Goal: Task Accomplishment & Management: Use online tool/utility

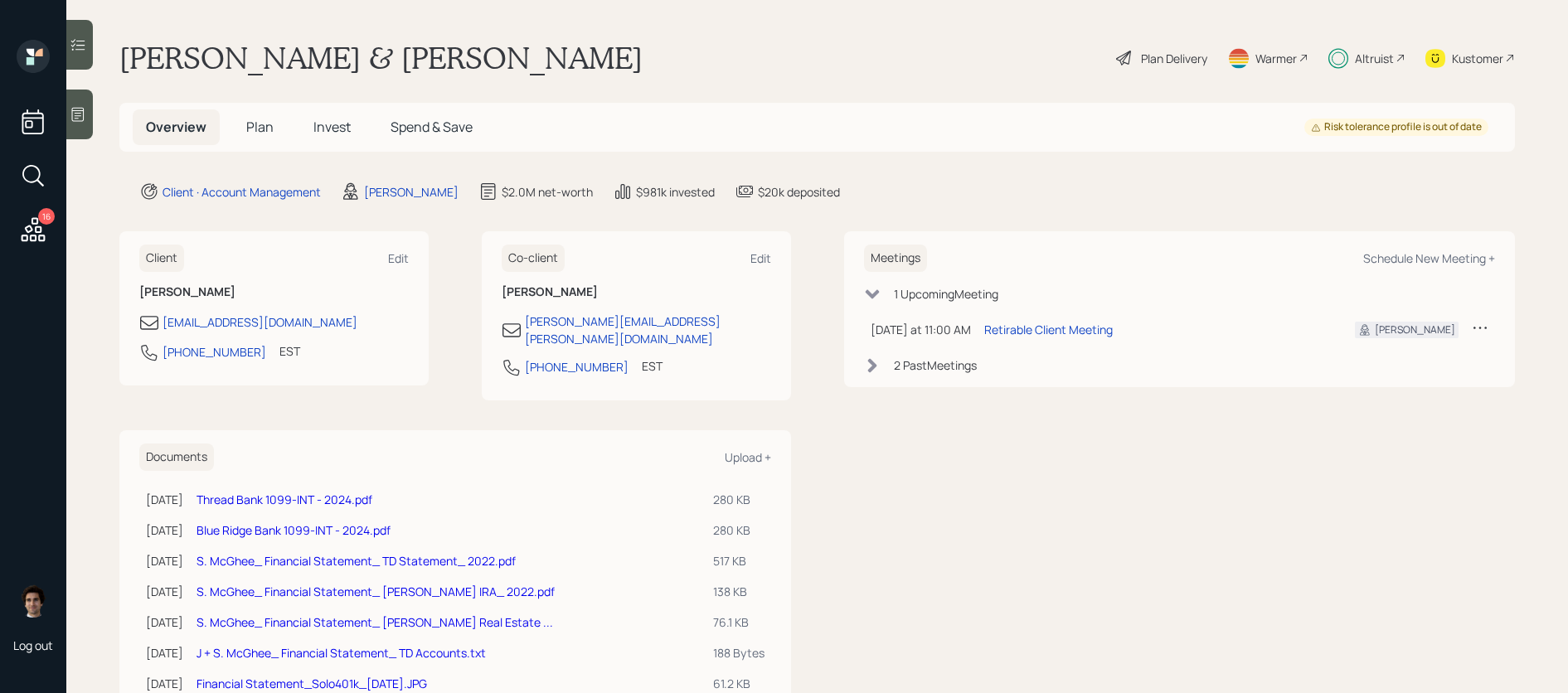
click at [1379, 64] on div "Altruist" at bounding box center [1375, 58] width 39 height 17
click at [47, 232] on icon at bounding box center [33, 230] width 30 height 30
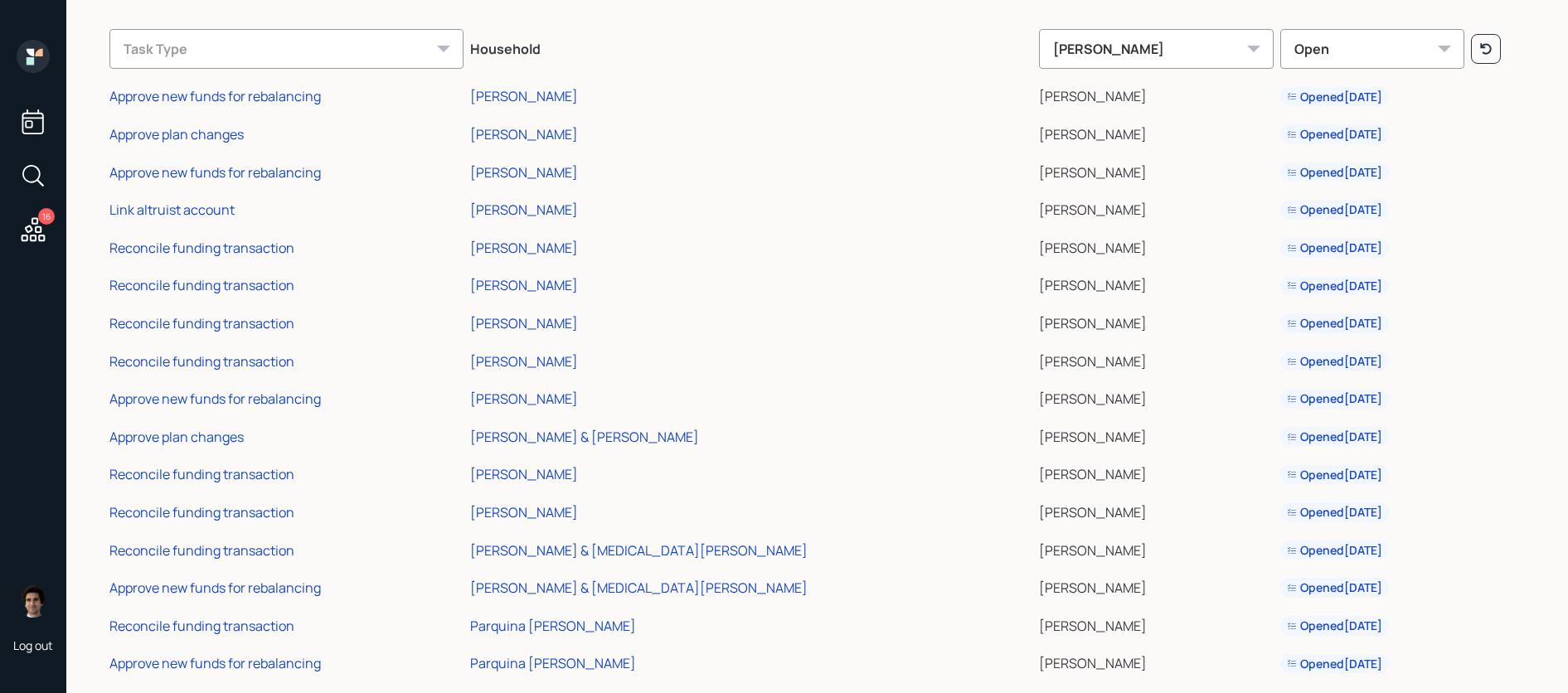
scroll to position [75, 0]
click at [186, 253] on div "Reconcile funding transaction" at bounding box center [202, 250] width 185 height 18
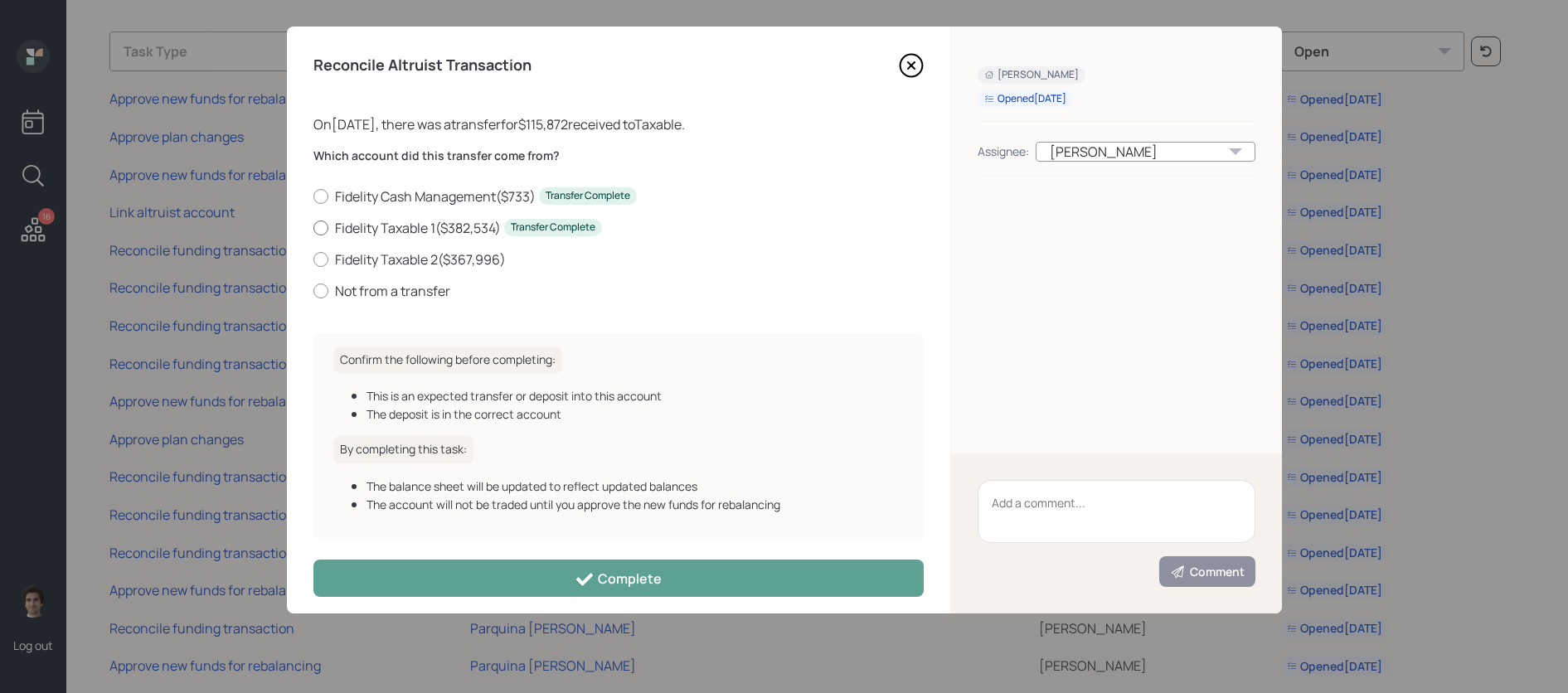
click at [475, 222] on label "Fidelity Taxable 1 ( $382,534 ) Transfer Complete" at bounding box center [618, 227] width 610 height 18
click at [313, 227] on input "Fidelity Taxable 1 ( $382,534 ) Transfer Complete" at bounding box center [313, 227] width 1 height 1
radio input "true"
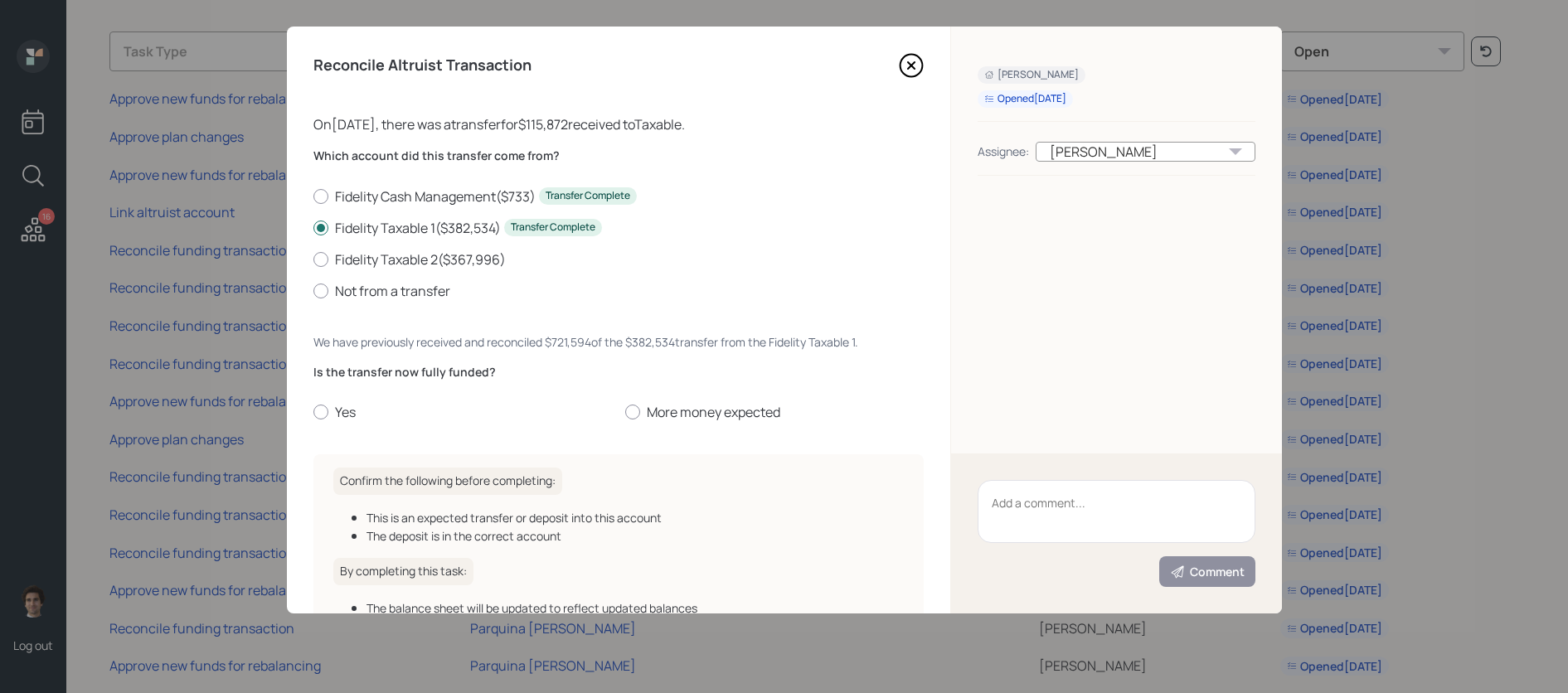
scroll to position [132, 0]
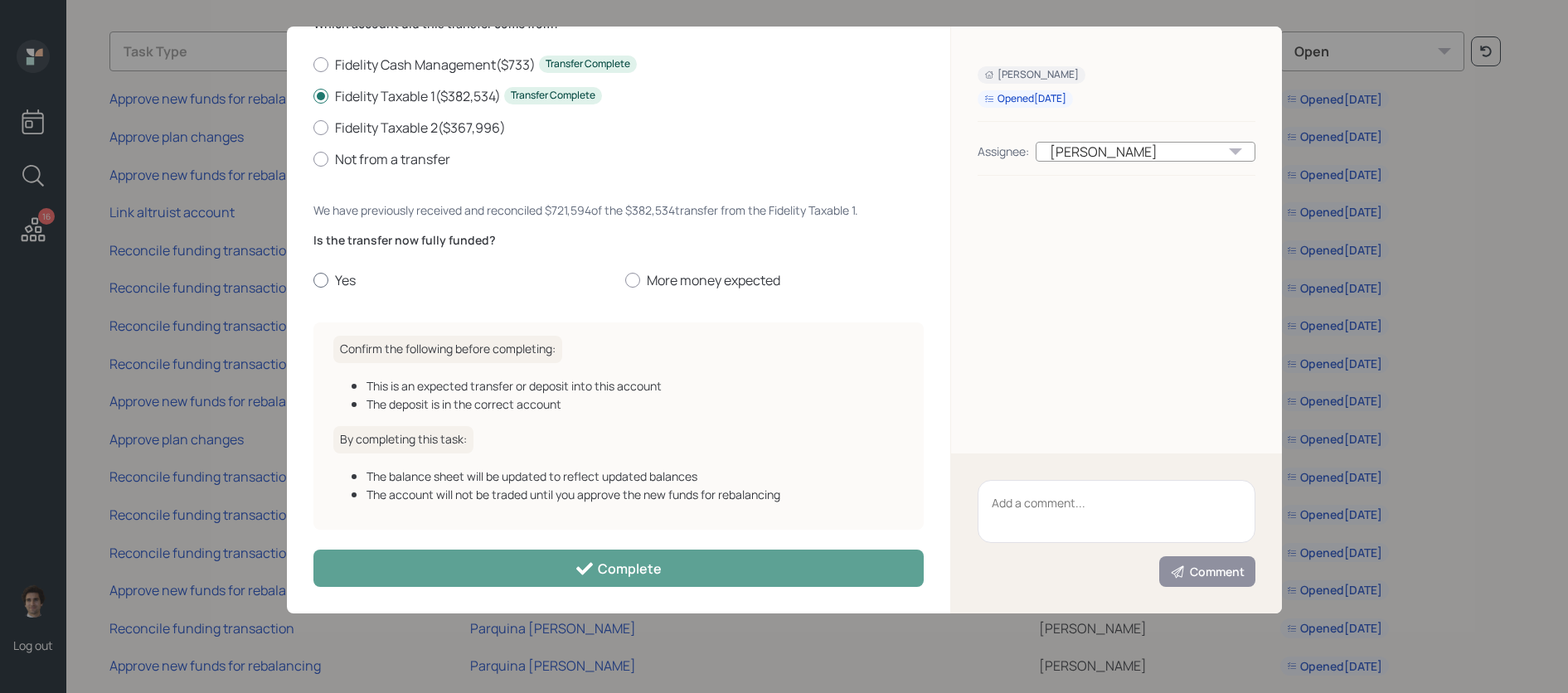
click at [324, 279] on div at bounding box center [320, 279] width 15 height 15
click at [313, 280] on input "Yes" at bounding box center [313, 280] width 1 height 1
radio input "true"
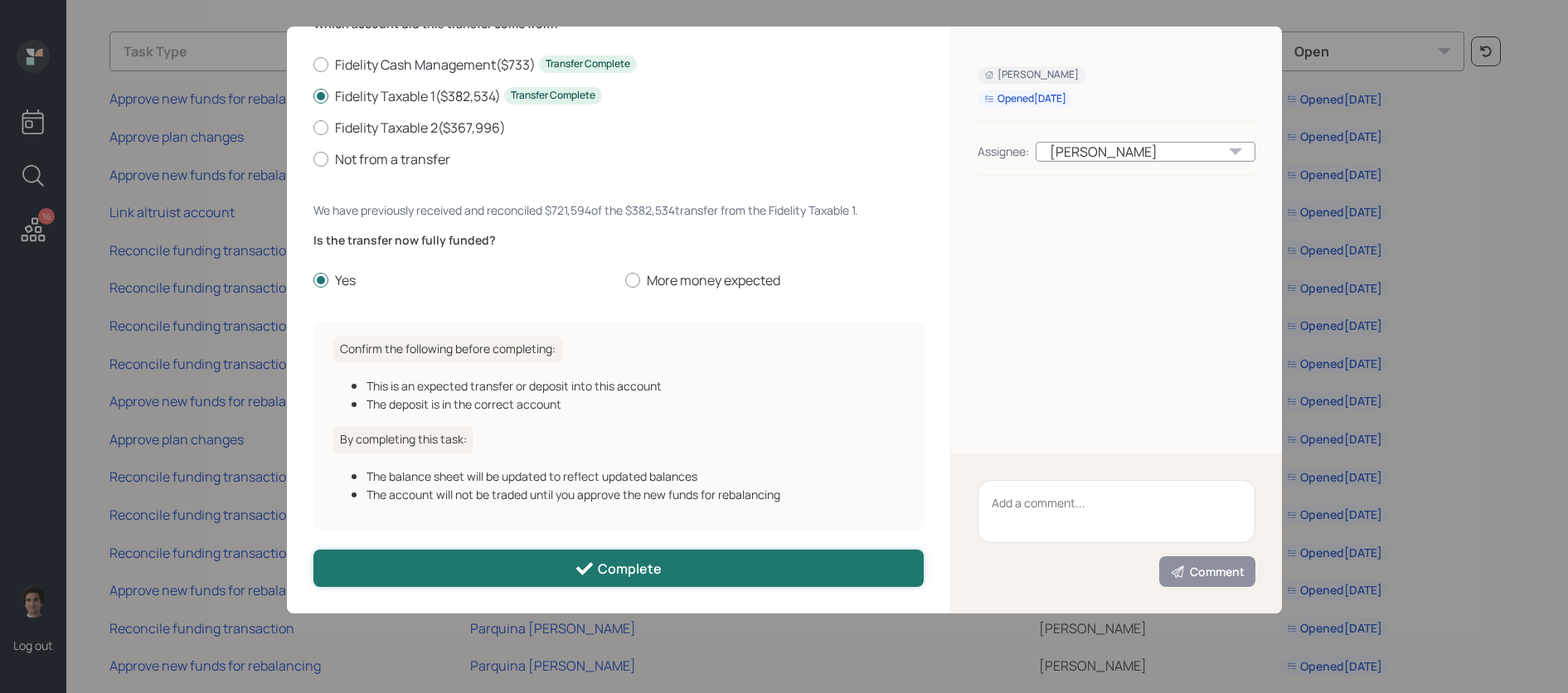
click at [603, 586] on button "Complete" at bounding box center [618, 569] width 610 height 37
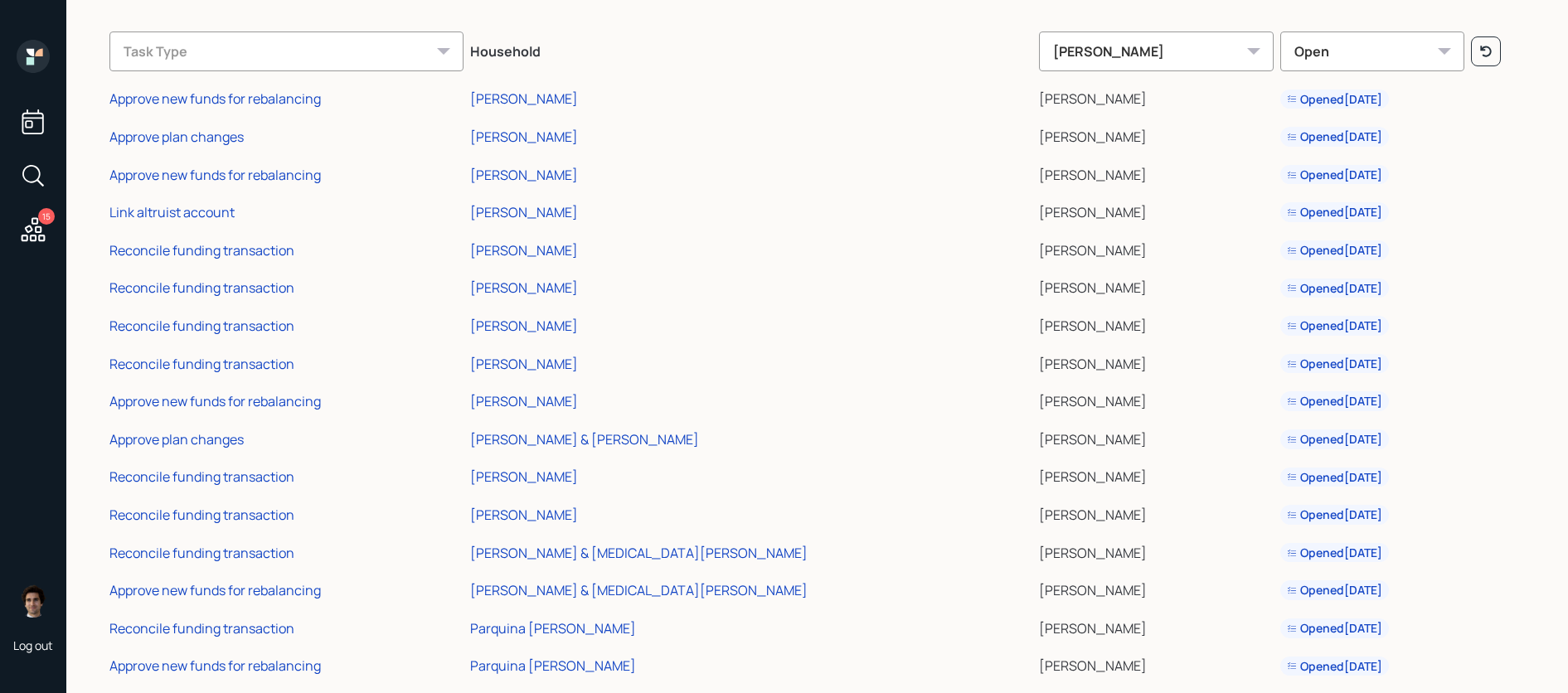
click at [219, 299] on td "Reconcile funding transaction" at bounding box center [286, 286] width 360 height 38
click at [219, 326] on div "Reconcile funding transaction" at bounding box center [202, 326] width 185 height 18
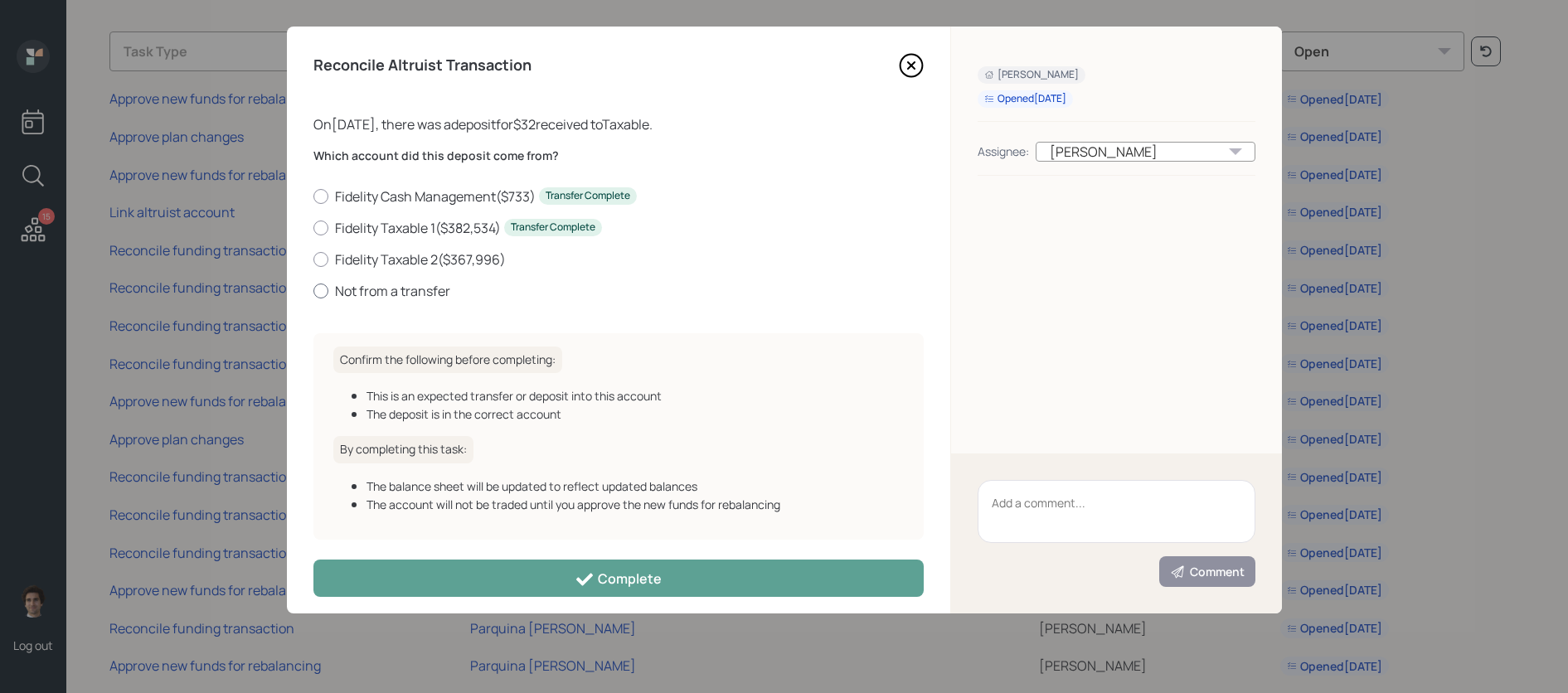
click at [370, 299] on label "Not from a transfer" at bounding box center [618, 291] width 610 height 18
click at [313, 291] on input "Not from a transfer" at bounding box center [313, 290] width 1 height 1
radio input "true"
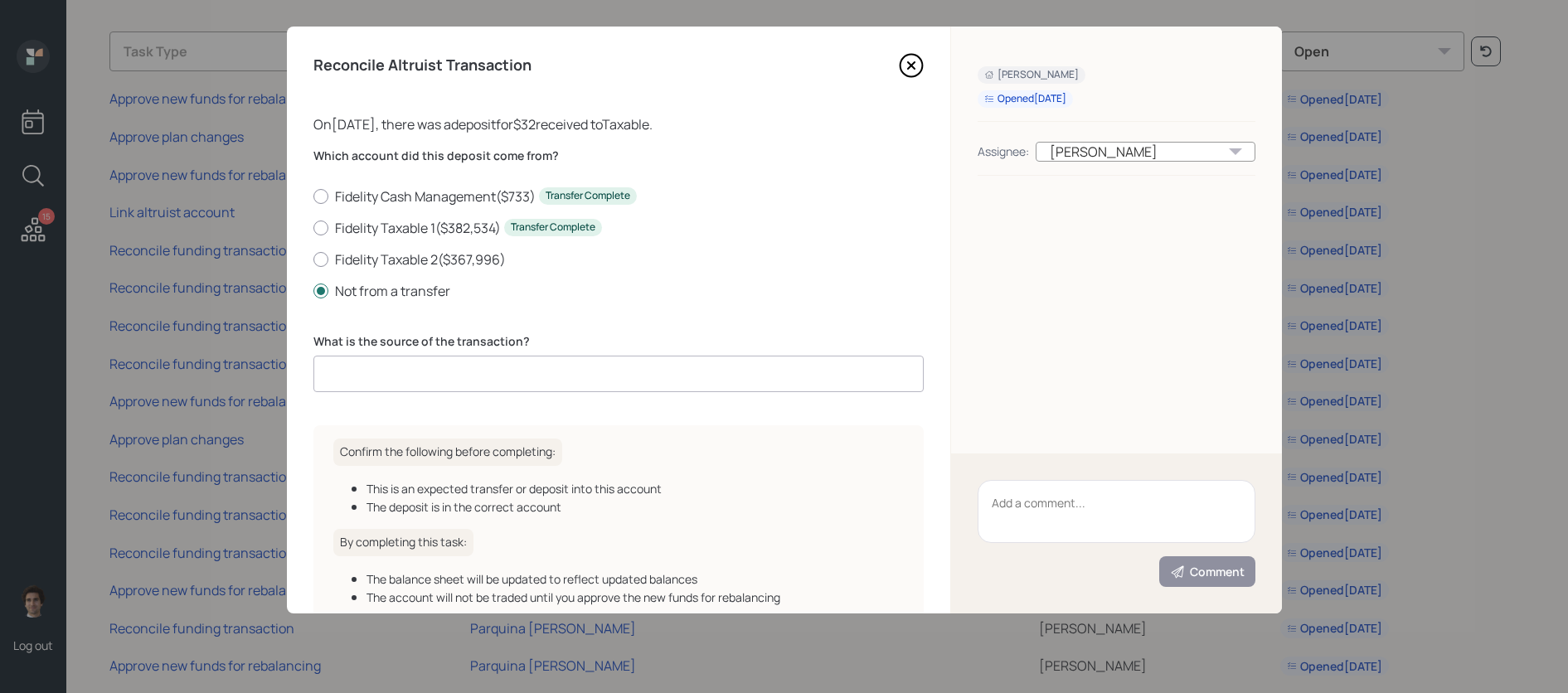
click at [415, 389] on input at bounding box center [618, 374] width 610 height 37
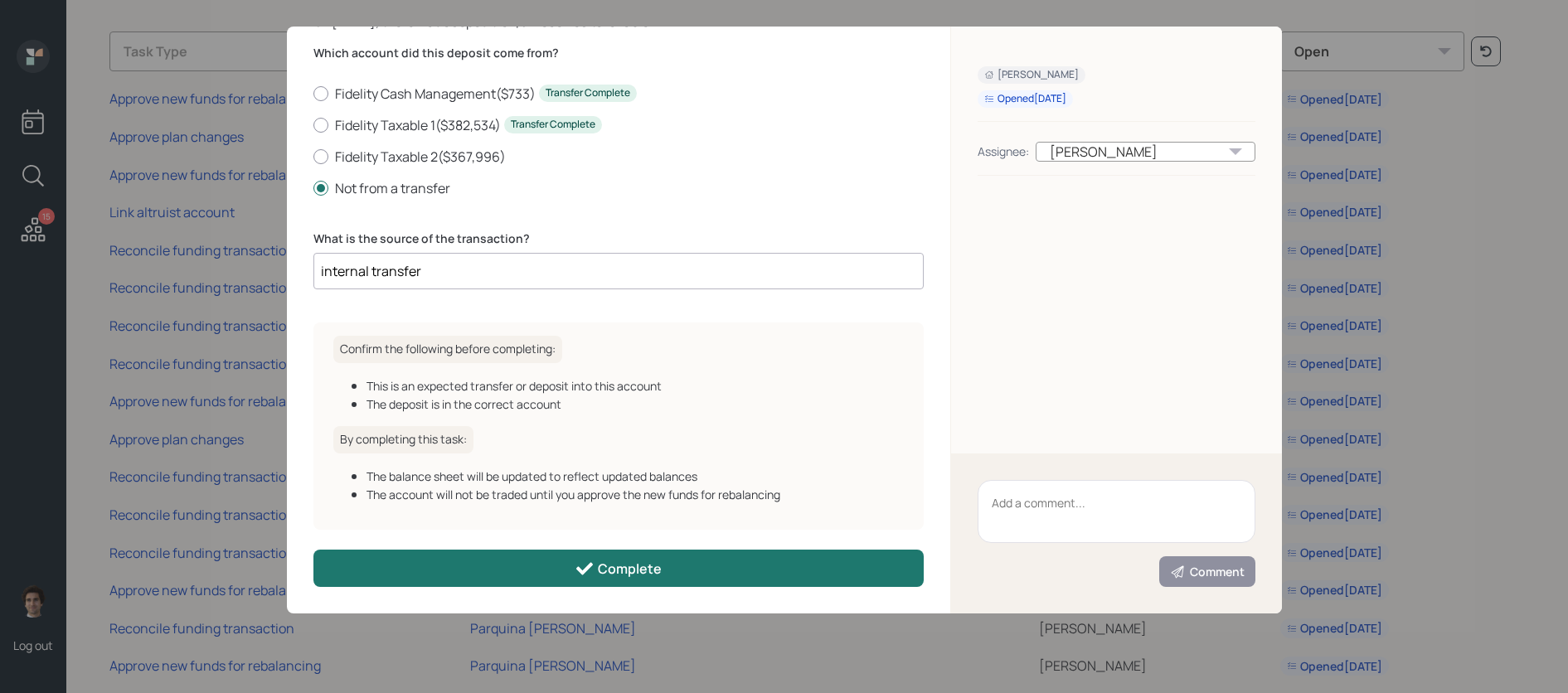
type input "internal transfer"
click at [512, 573] on button "Complete" at bounding box center [618, 569] width 610 height 37
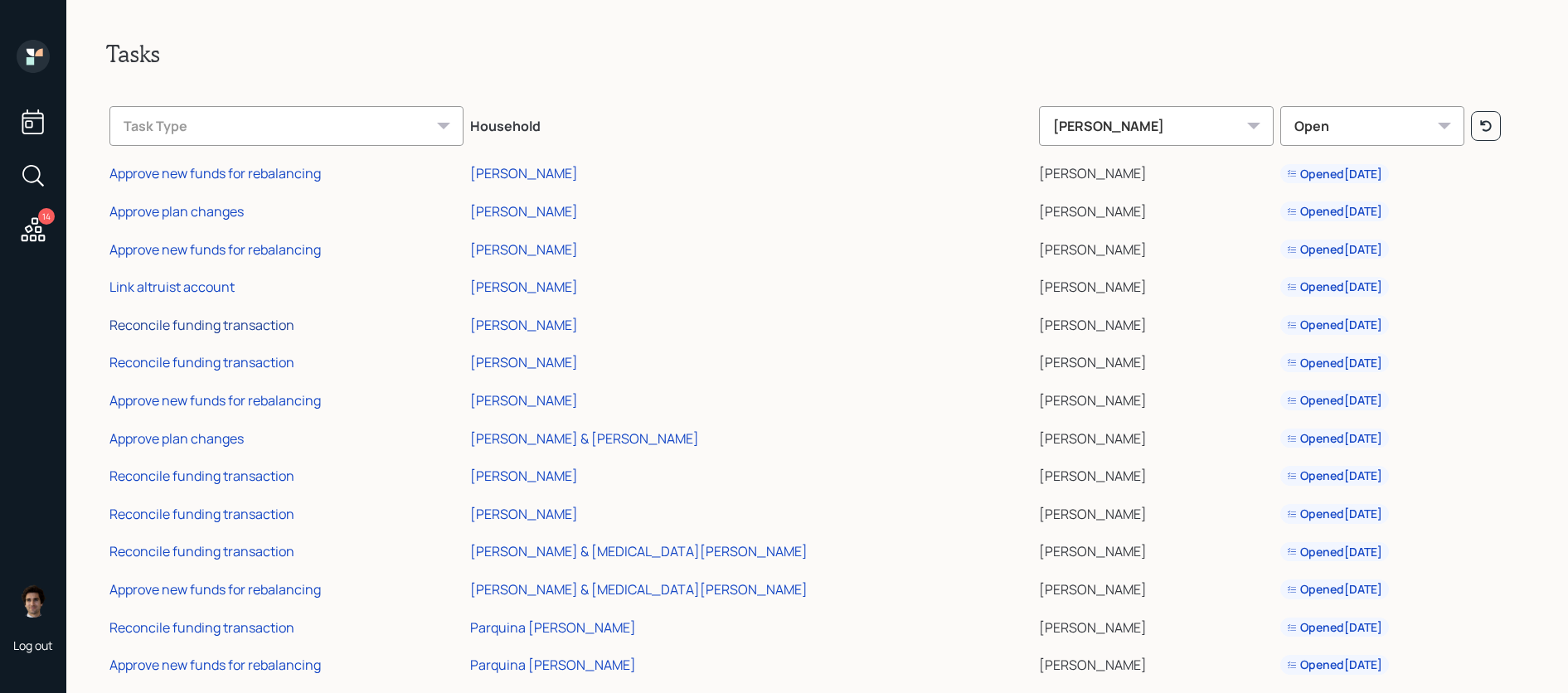
click at [241, 319] on div "Reconcile funding transaction" at bounding box center [202, 325] width 185 height 18
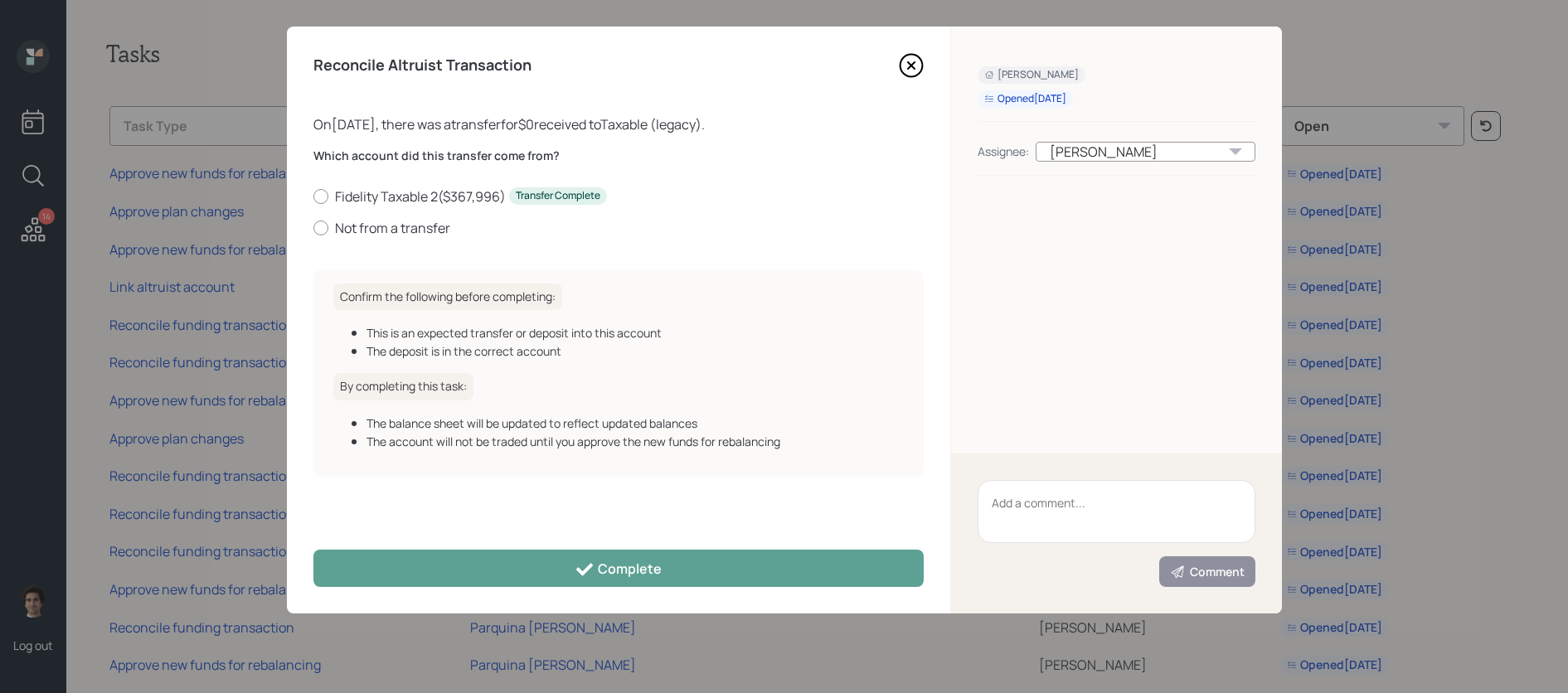
click at [440, 216] on div "Fidelity Taxable 2 ( $367,996 ) Transfer Complete Not from a transfer" at bounding box center [618, 212] width 610 height 50
click at [440, 224] on label "Not from a transfer" at bounding box center [618, 227] width 610 height 18
click at [313, 227] on input "Not from a transfer" at bounding box center [313, 227] width 1 height 1
radio input "true"
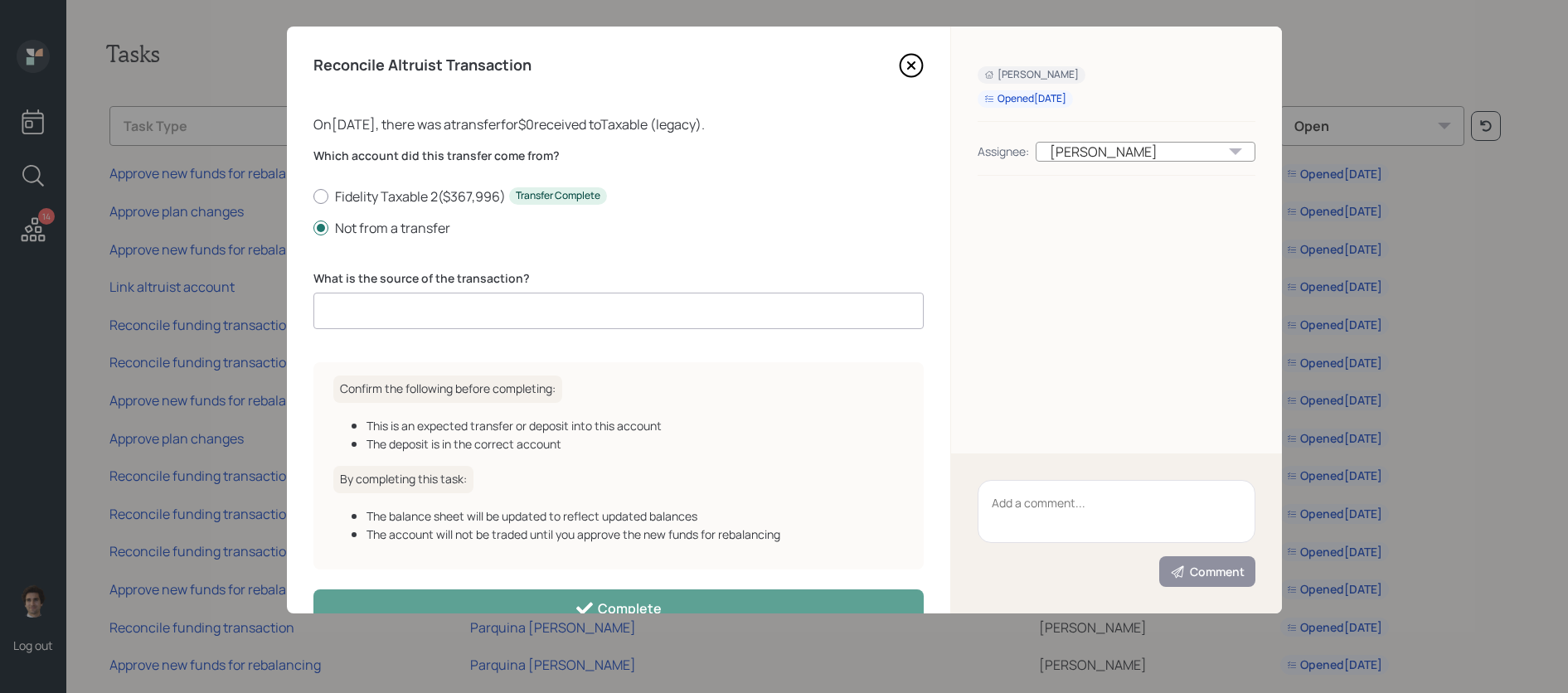
click at [492, 312] on input at bounding box center [618, 311] width 610 height 37
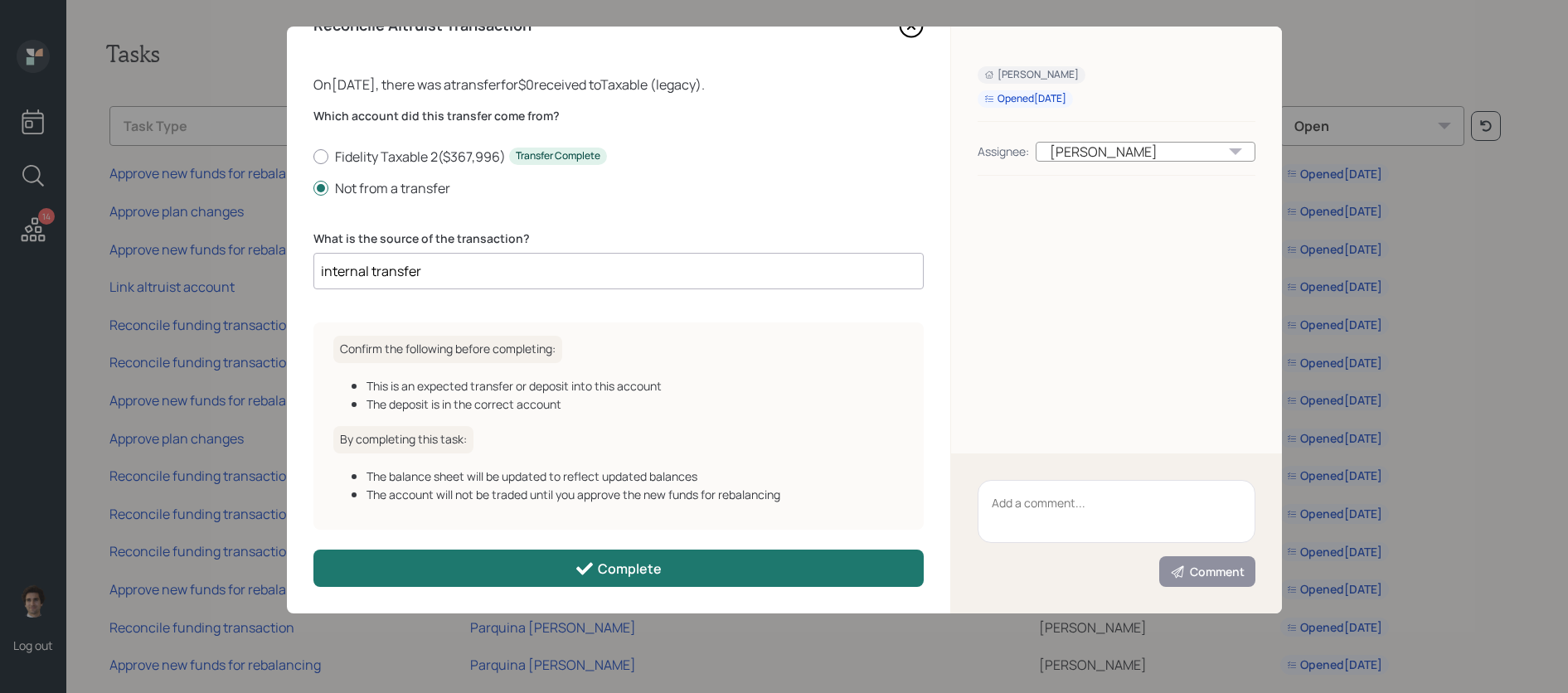
type input "internal transfer"
click at [595, 555] on button "Complete" at bounding box center [618, 569] width 610 height 37
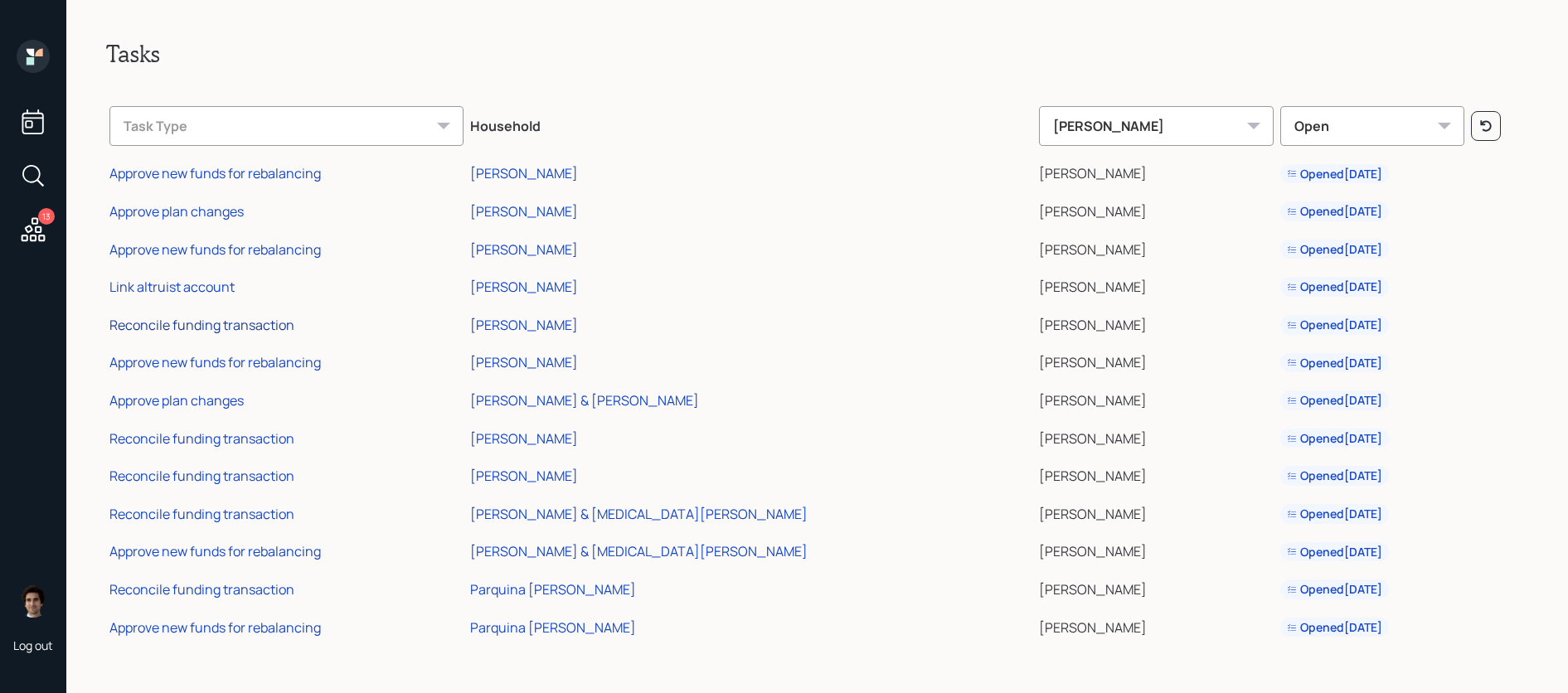
click at [283, 322] on div "Reconcile funding transaction" at bounding box center [202, 325] width 185 height 18
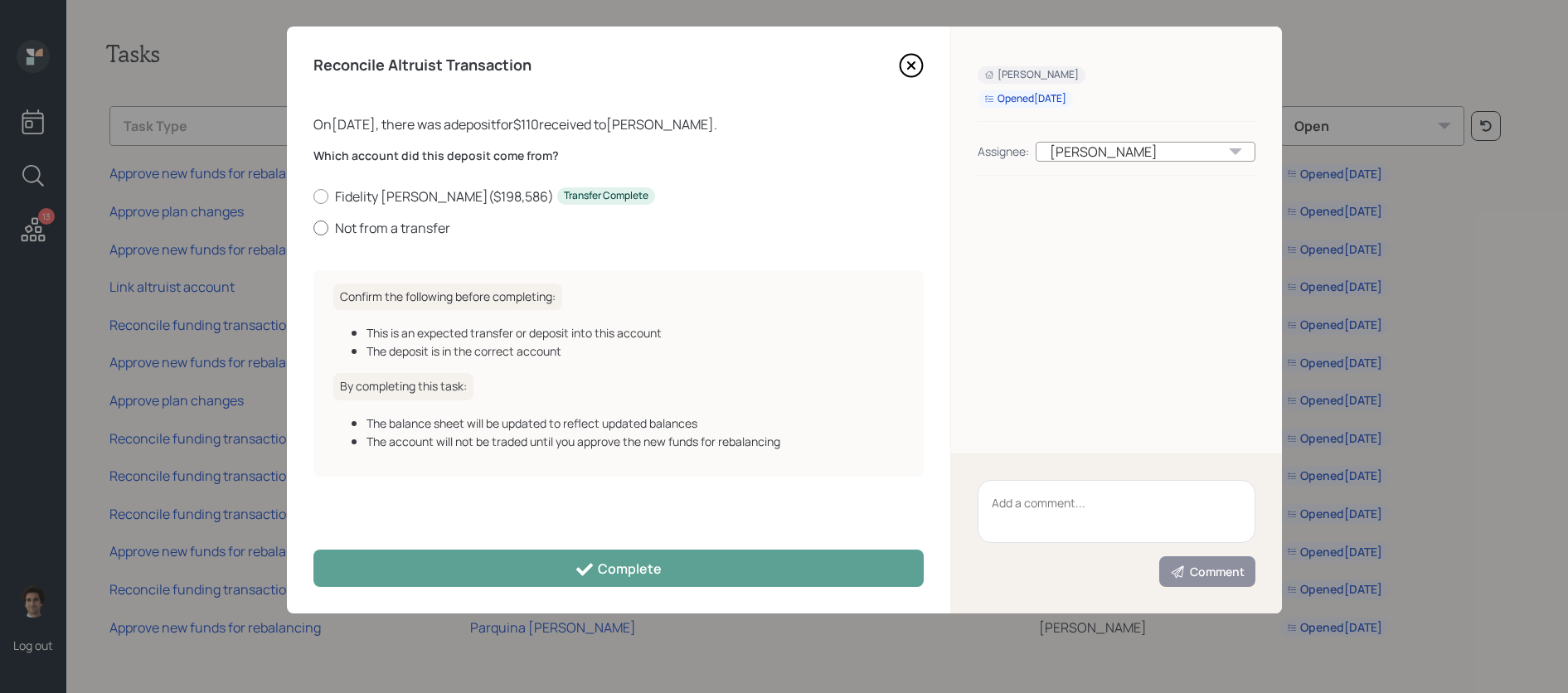
click at [394, 227] on label "Not from a transfer" at bounding box center [618, 227] width 610 height 18
click at [313, 227] on input "Not from a transfer" at bounding box center [313, 227] width 1 height 1
radio input "true"
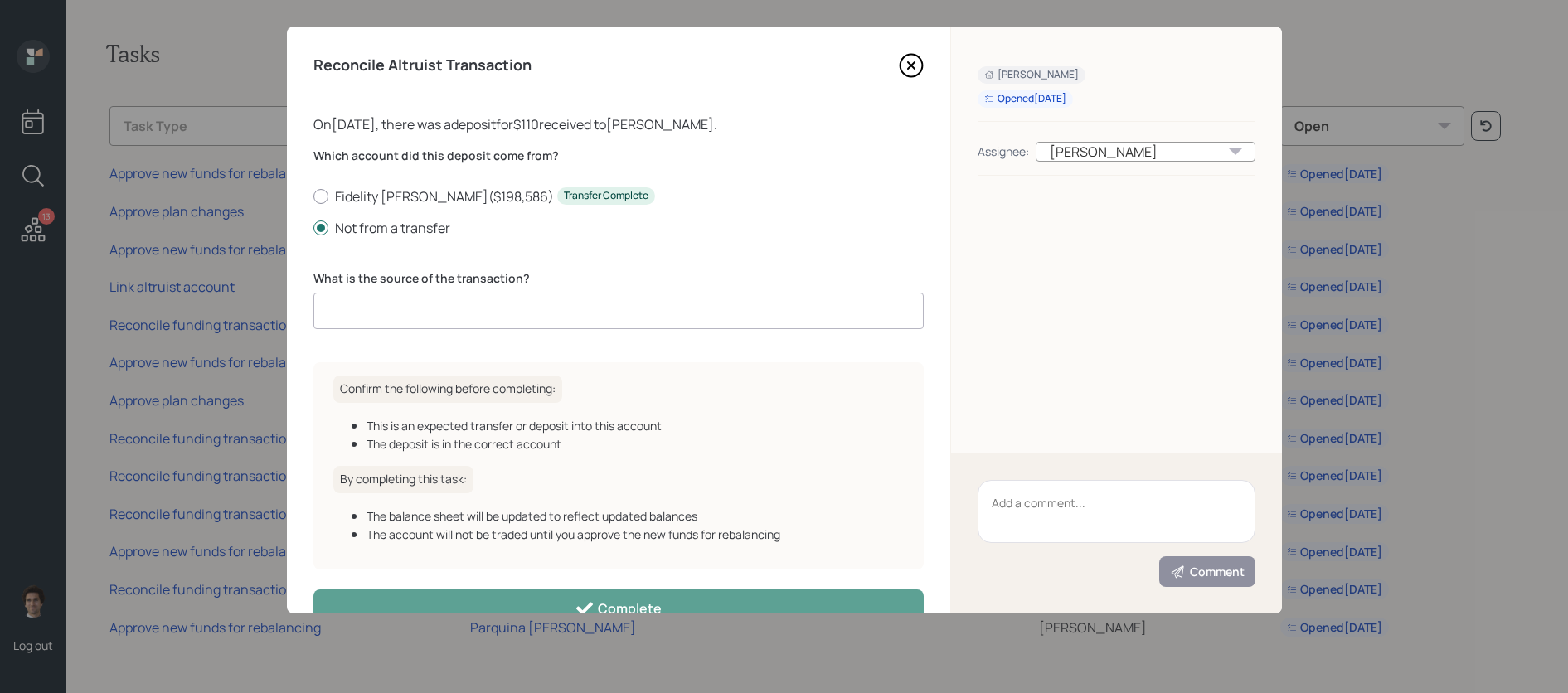
click at [426, 310] on input at bounding box center [618, 311] width 610 height 37
type input "c"
type input "i"
type input "ACAT journal"
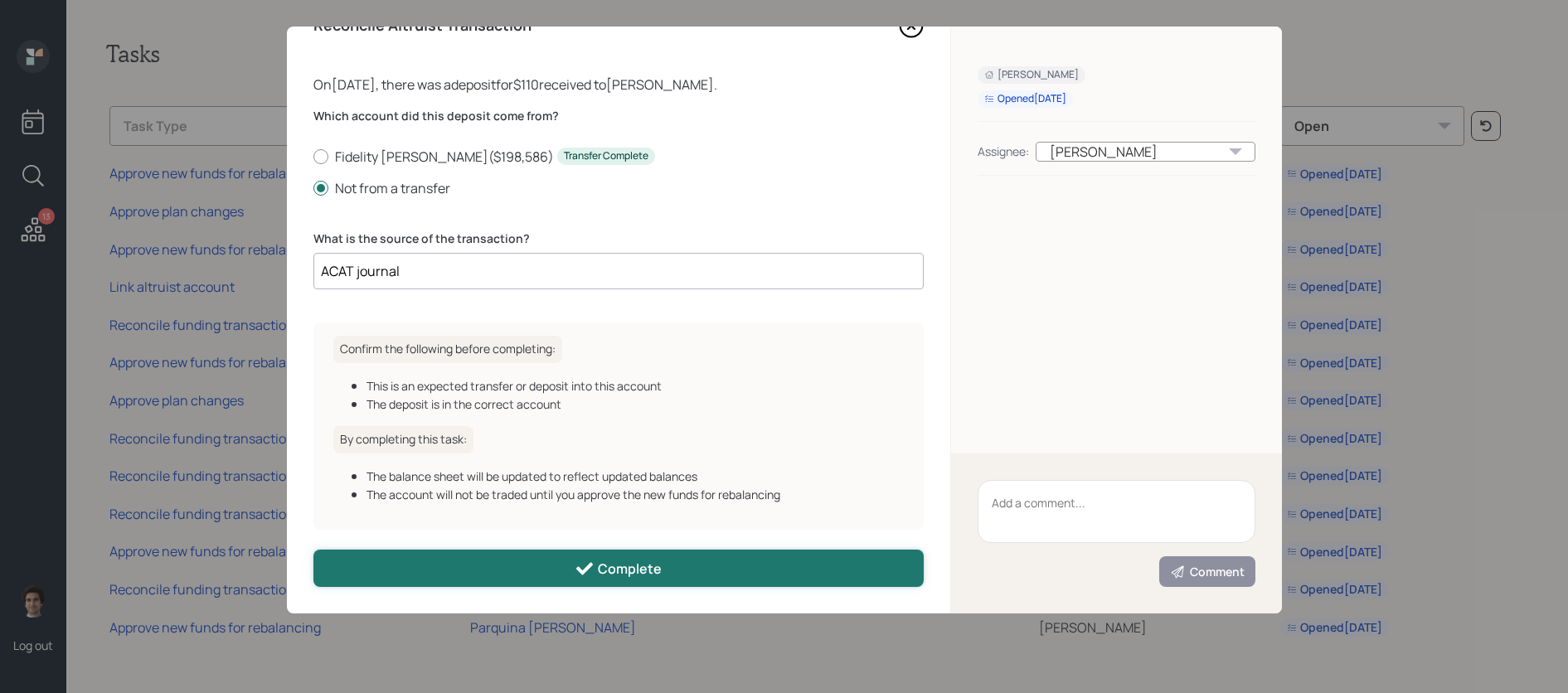
click at [558, 555] on button "Complete" at bounding box center [618, 569] width 610 height 37
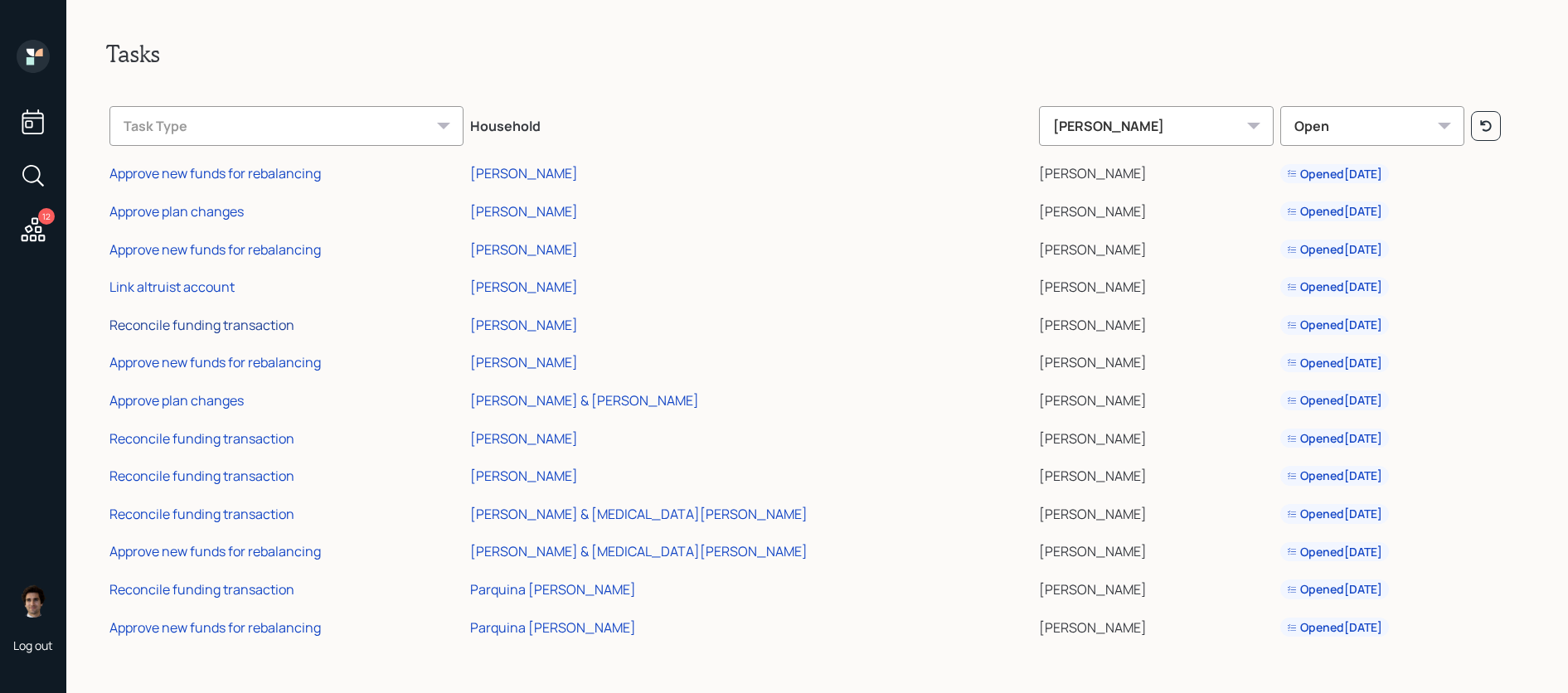
click at [160, 323] on div "Reconcile funding transaction" at bounding box center [202, 325] width 185 height 18
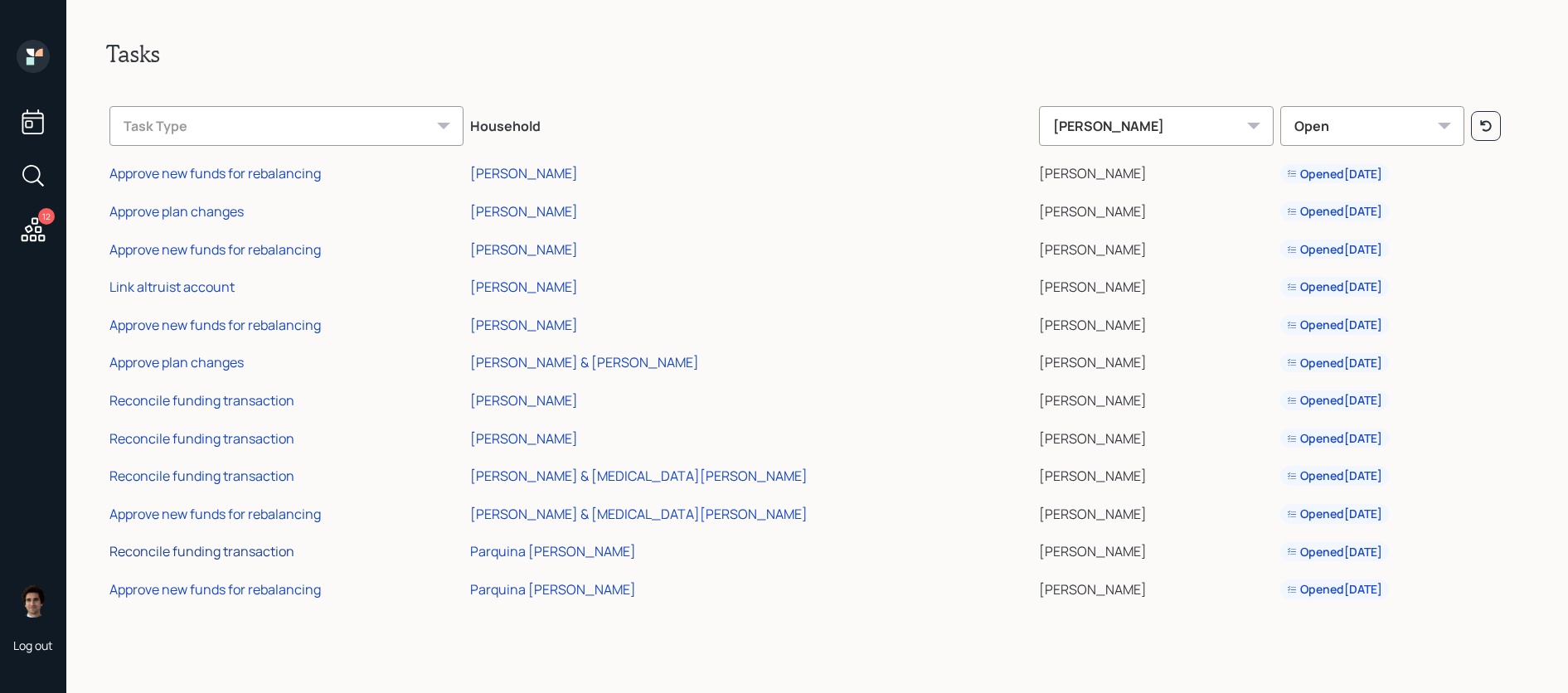
click at [152, 555] on div "Reconcile funding transaction" at bounding box center [202, 551] width 185 height 18
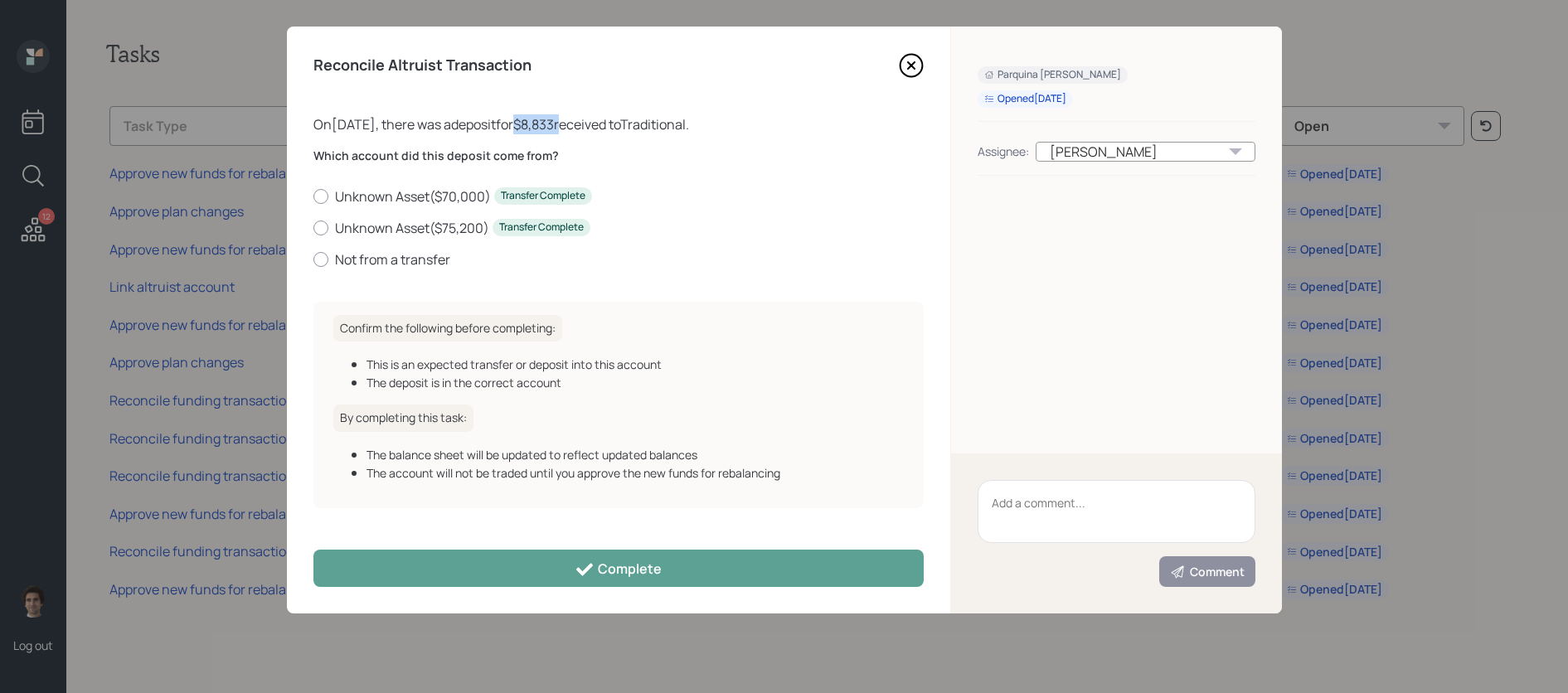
drag, startPoint x: 600, startPoint y: 118, endPoint x: 554, endPoint y: 118, distance: 46.0
click at [554, 118] on div "On 09/22/2025 , there was a deposit for $8,833 received to Traditional ." at bounding box center [618, 124] width 610 height 20
click at [928, 71] on div "Reconcile Altruist Transaction On 09/22/2025 , there was a deposit for $8,833 r…" at bounding box center [619, 320] width 663 height 587
click at [923, 71] on icon at bounding box center [912, 65] width 25 height 25
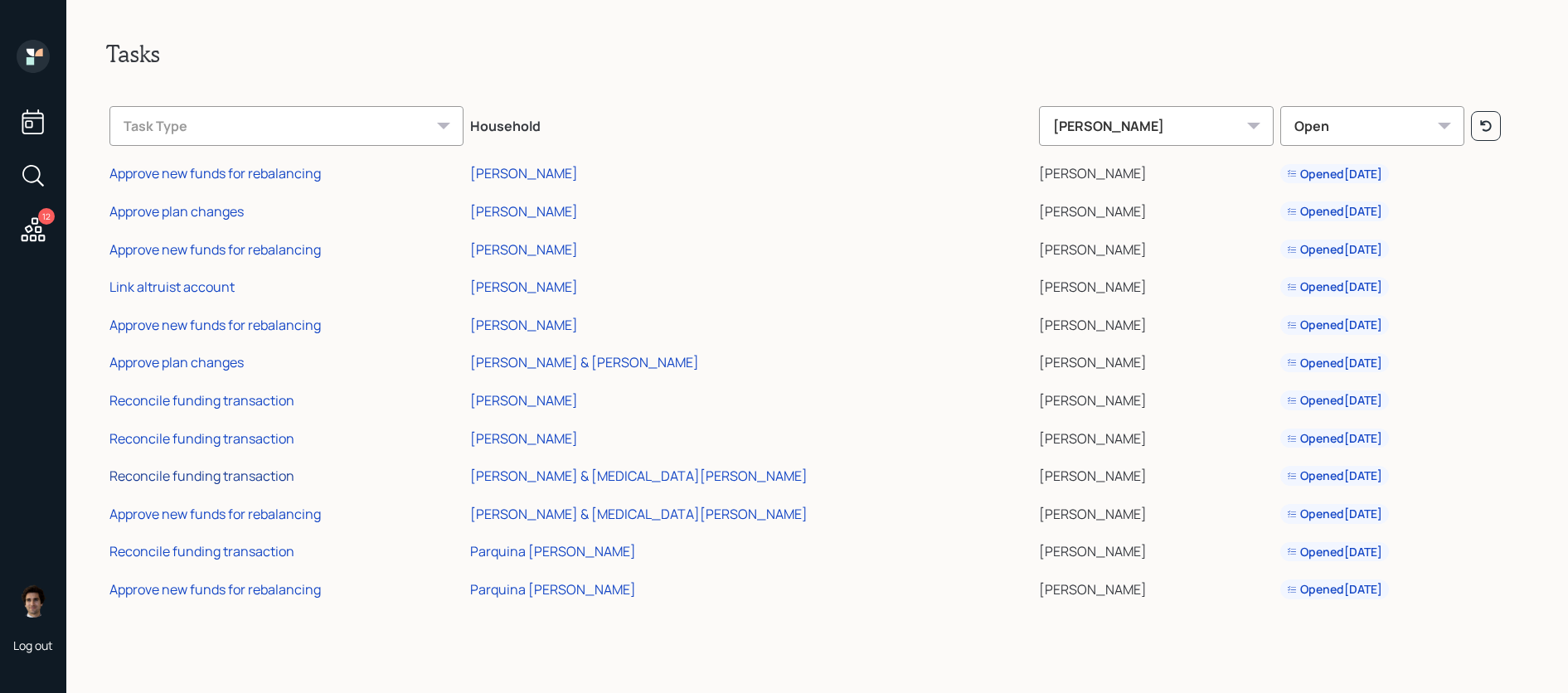
click at [186, 471] on div "Reconcile funding transaction" at bounding box center [202, 475] width 185 height 18
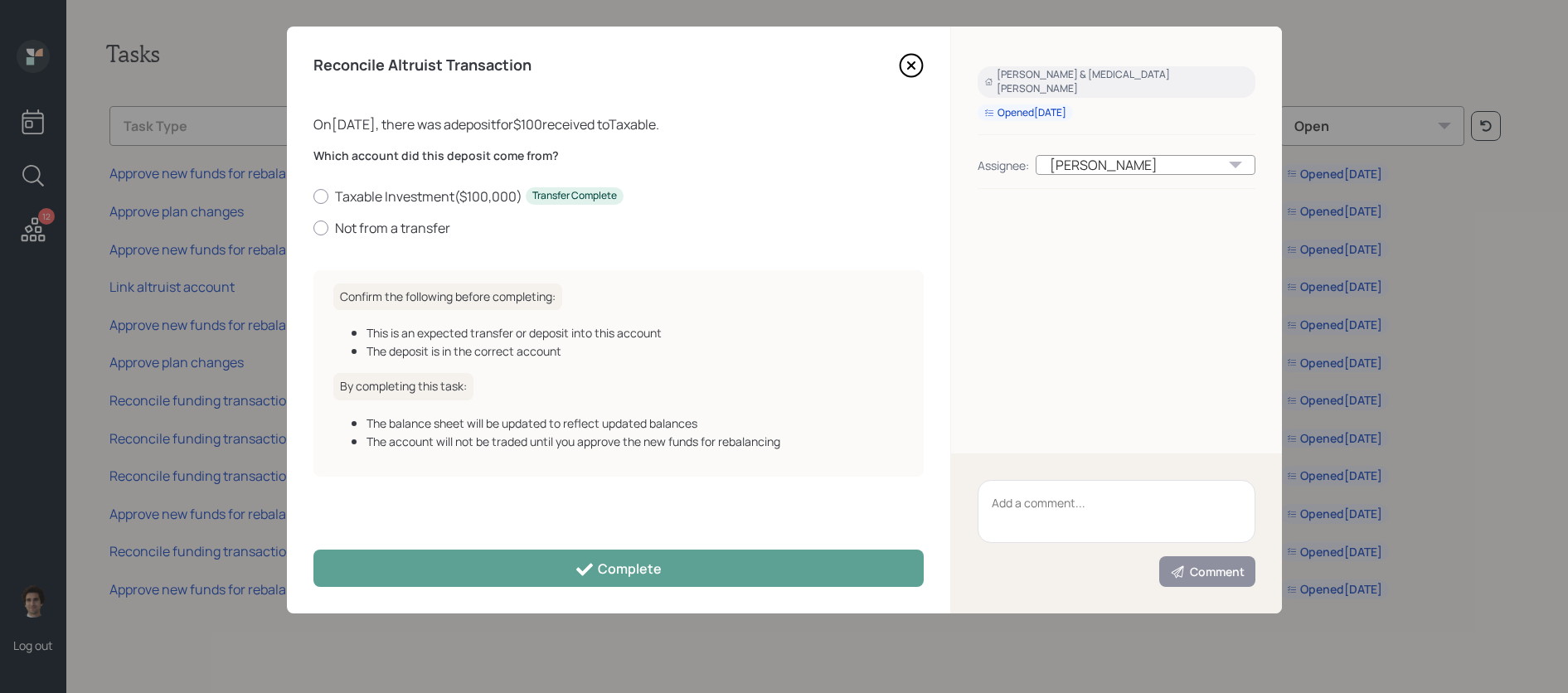
click at [299, 279] on div "Reconcile Altruist Transaction On 09/22/2025 , there was a deposit for $100 rec…" at bounding box center [619, 320] width 663 height 587
click at [317, 245] on div "Which account did this deposit come from? Taxable Investment ( $100,000 ) Trans…" at bounding box center [618, 203] width 610 height 110
click at [324, 234] on label "Not from a transfer" at bounding box center [618, 227] width 610 height 18
click at [313, 228] on input "Not from a transfer" at bounding box center [313, 227] width 1 height 1
radio input "true"
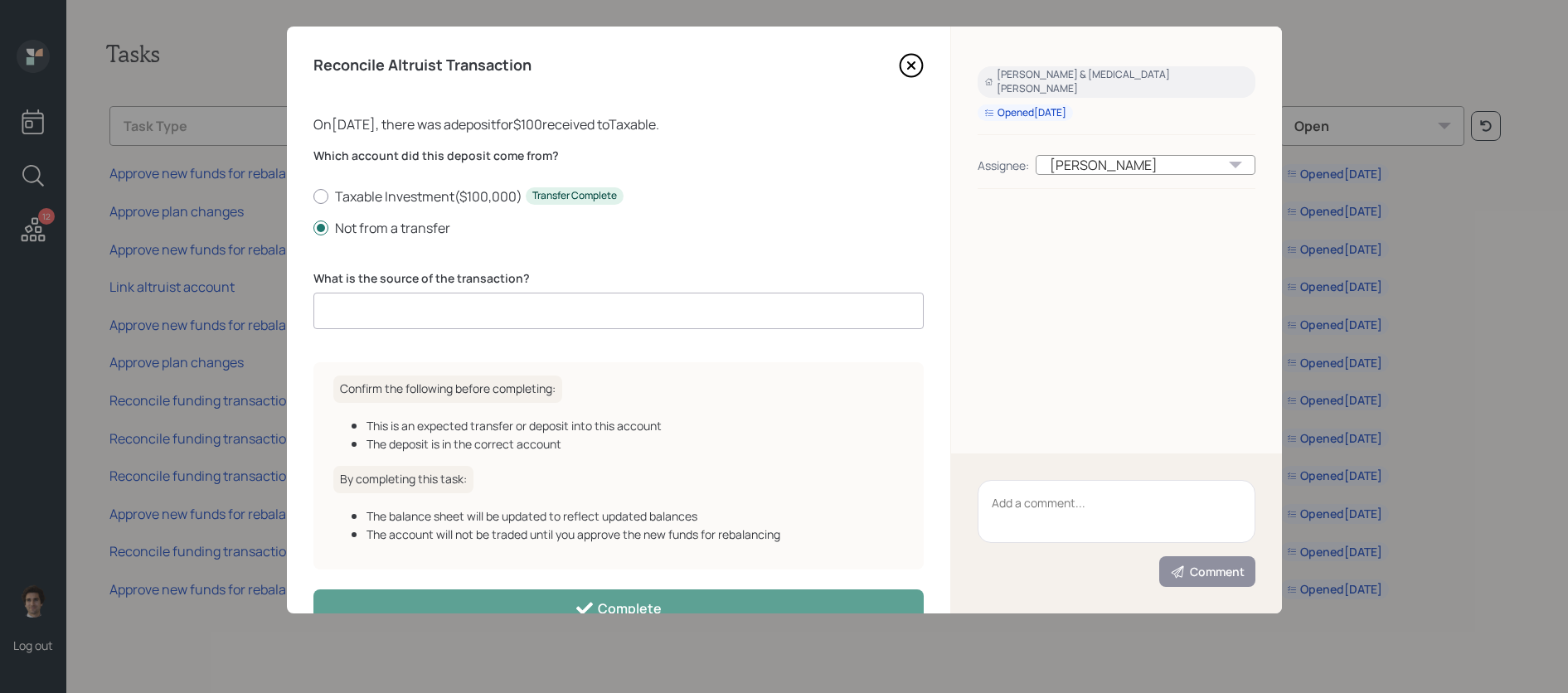
click at [380, 304] on input at bounding box center [618, 311] width 610 height 37
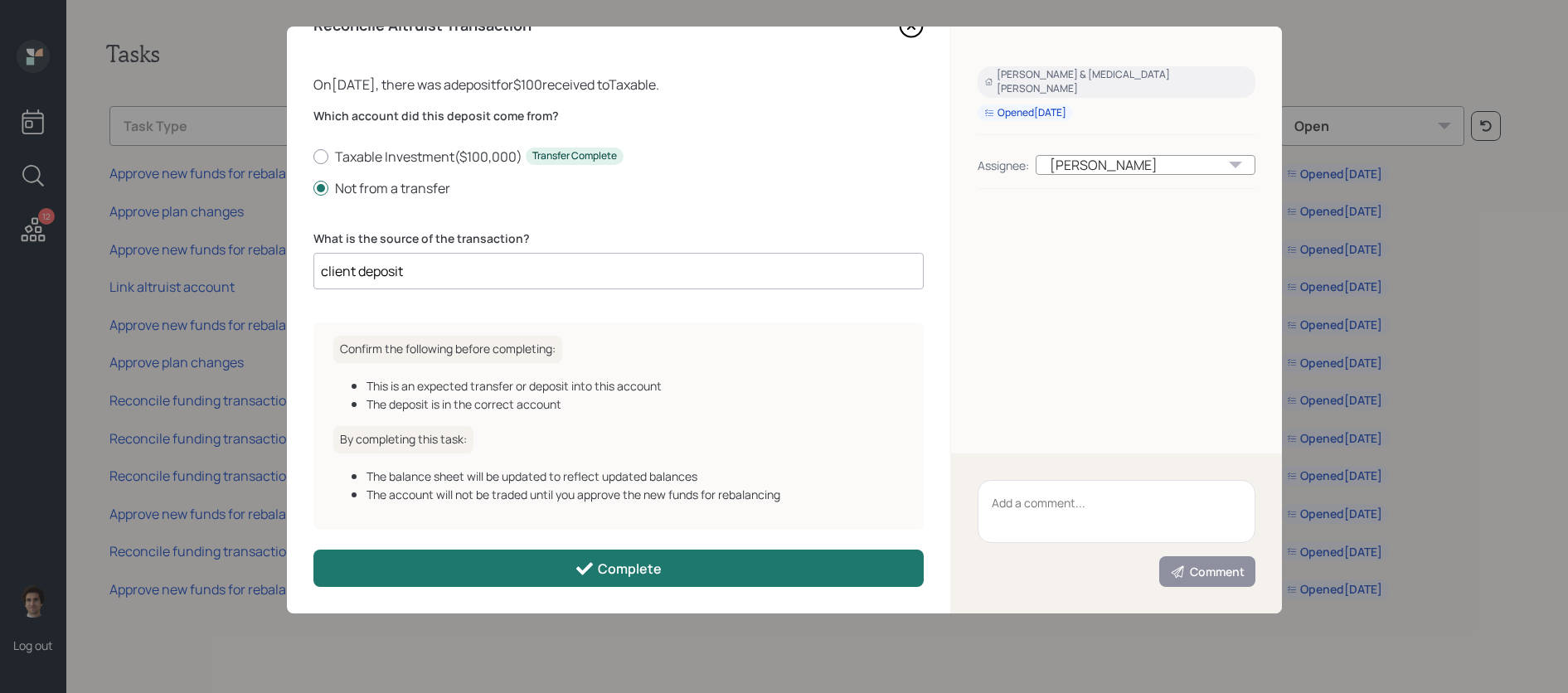
type input "client deposit"
click at [595, 563] on icon at bounding box center [584, 569] width 20 height 20
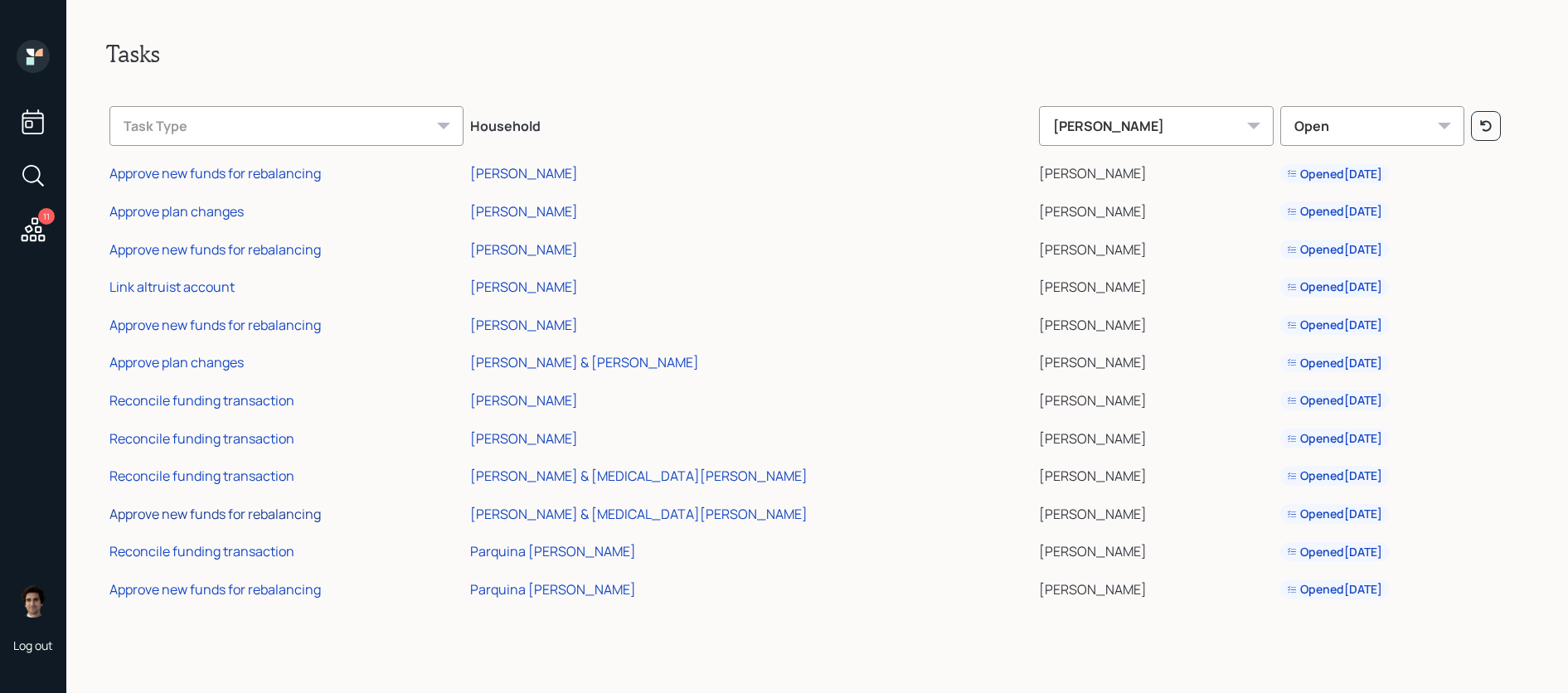
click at [197, 515] on div "Approve new funds for rebalancing" at bounding box center [215, 514] width 212 height 18
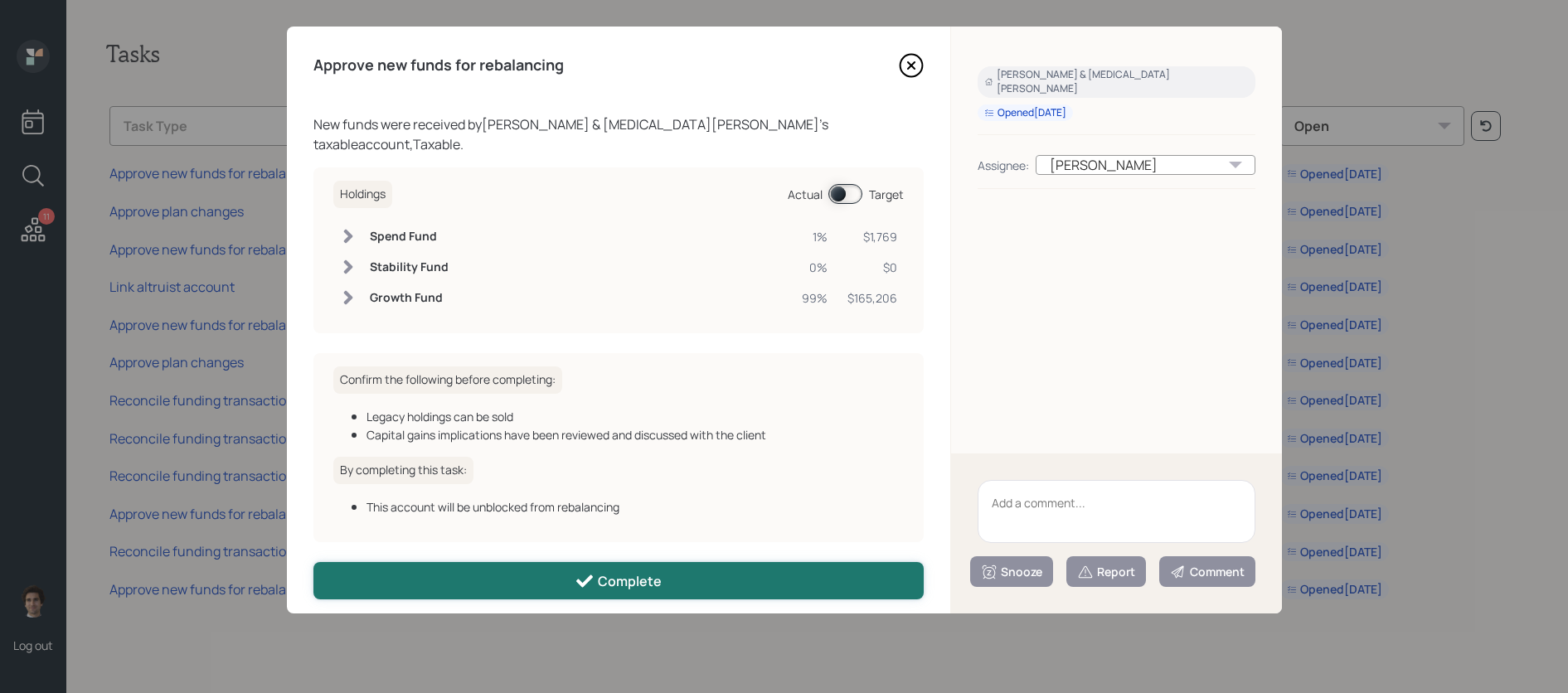
click at [415, 562] on button "Complete" at bounding box center [618, 581] width 610 height 37
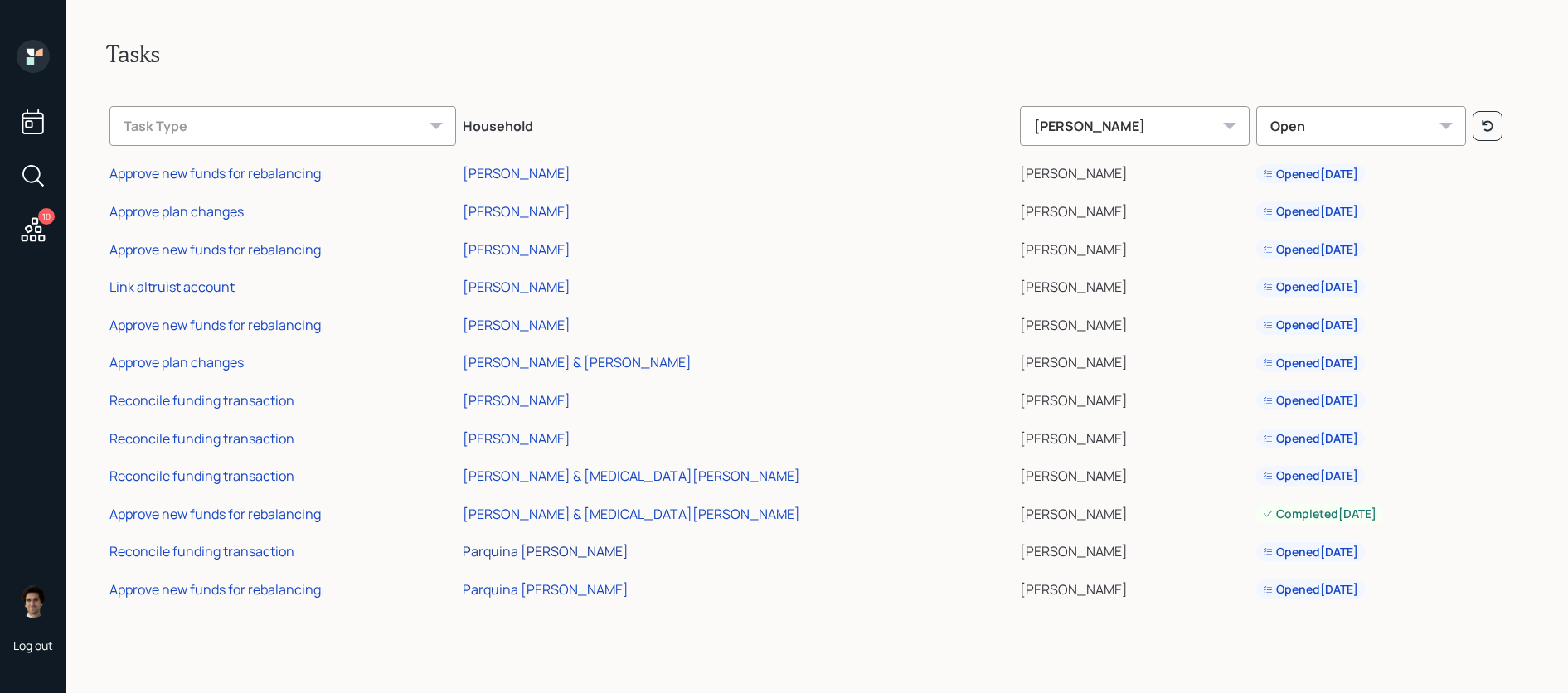
click at [601, 553] on div "Parquina [PERSON_NAME]" at bounding box center [546, 551] width 166 height 18
